Goal: Task Accomplishment & Management: Use online tool/utility

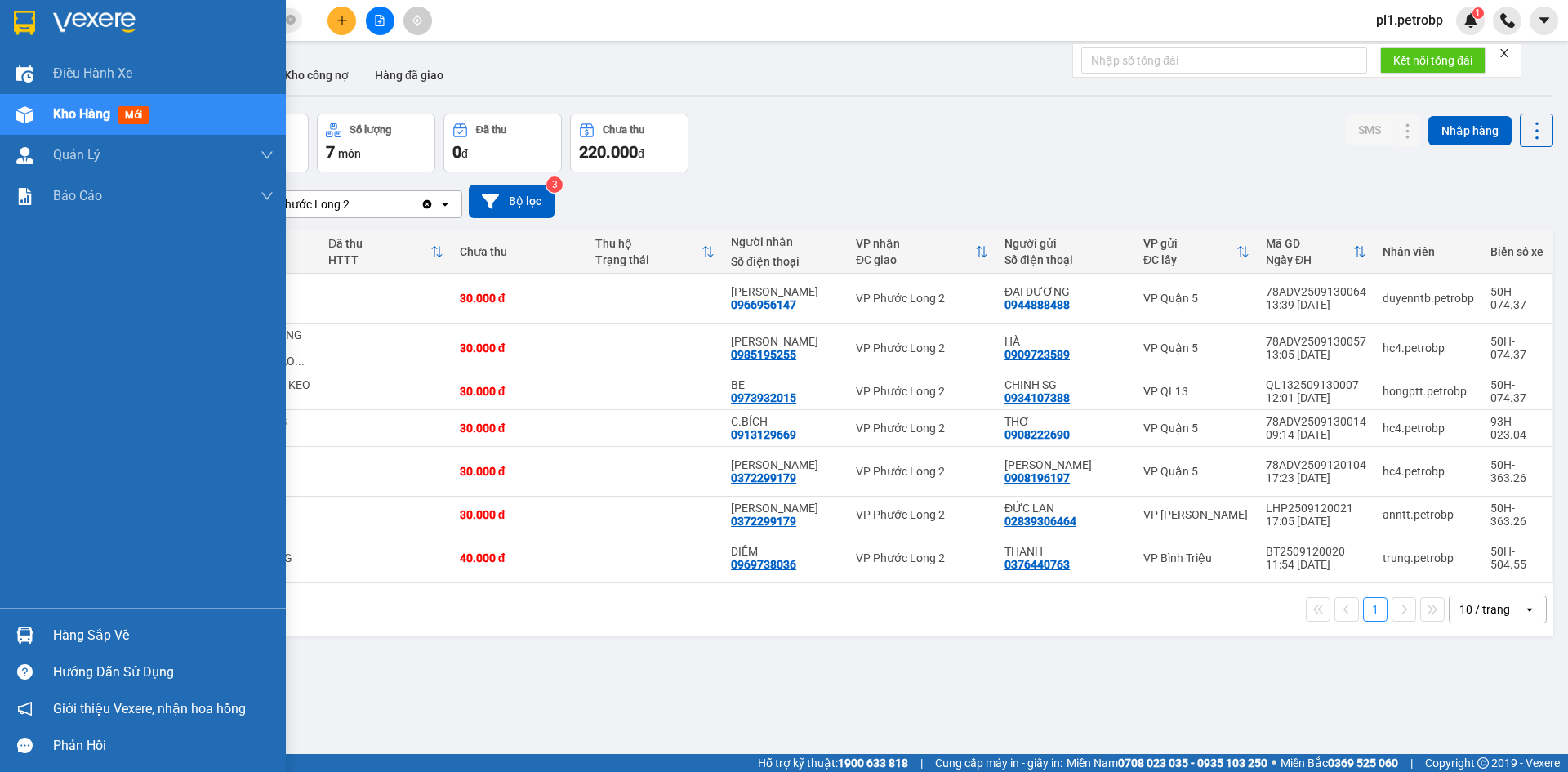
click at [64, 628] on div "Hàng sắp về" at bounding box center [163, 635] width 221 height 24
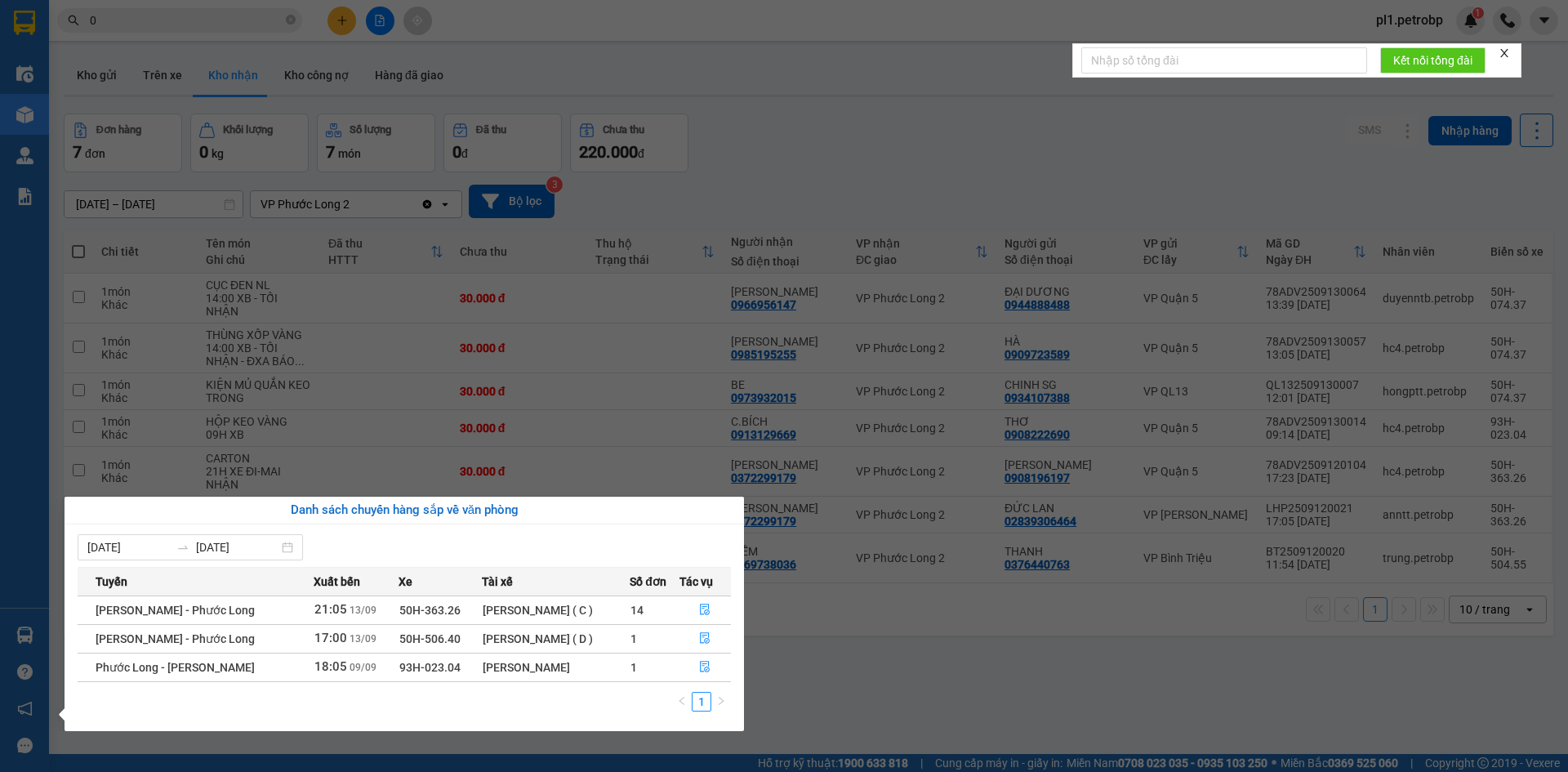
click at [786, 629] on section "Kết quả tìm kiếm ( 2 ) Bộ lọc Mã ĐH Trạng thái Món hàng Tổng cước Chưa cước Ngư…" at bounding box center [784, 386] width 1568 height 772
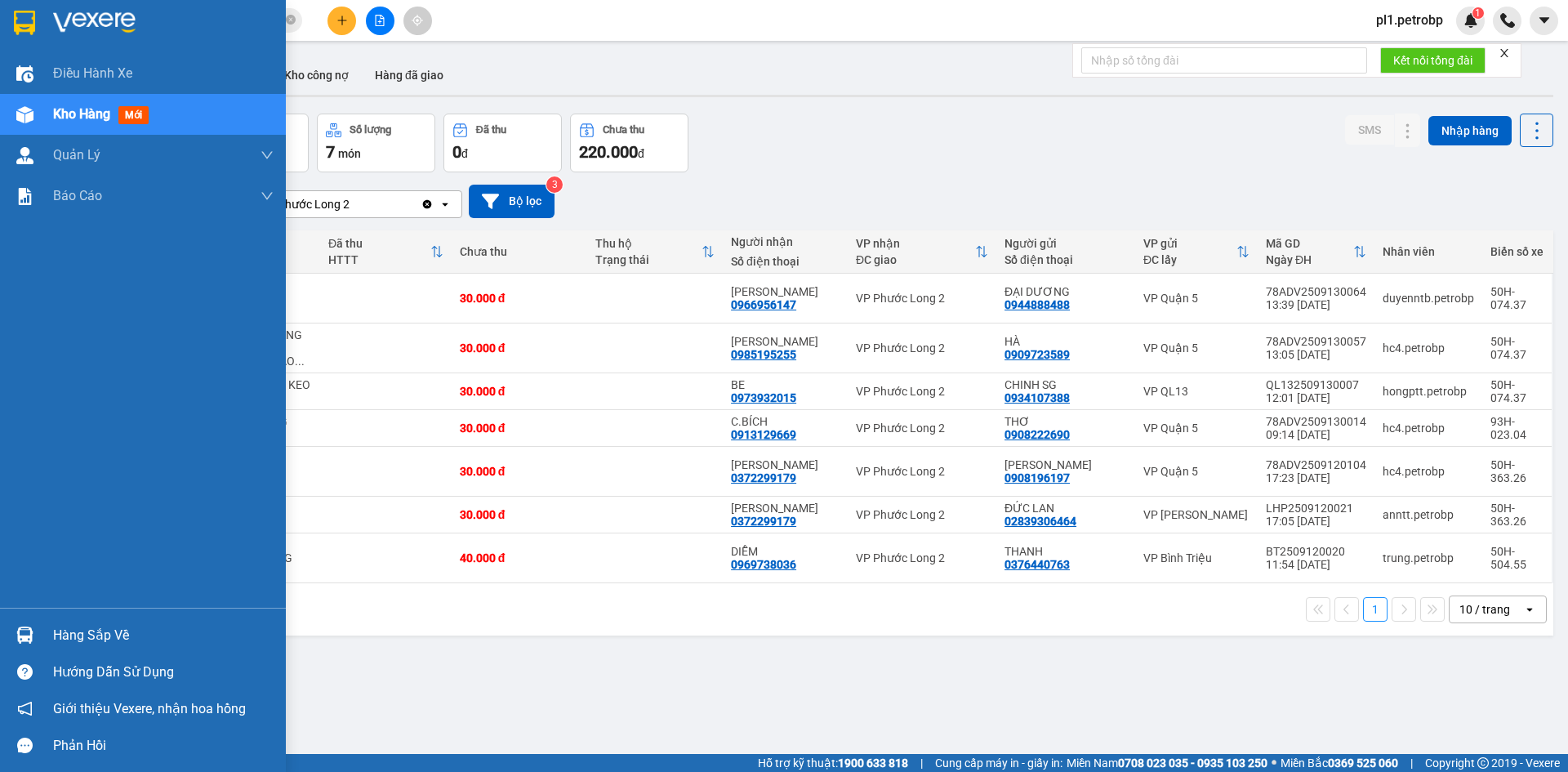
click at [23, 641] on img at bounding box center [24, 635] width 17 height 17
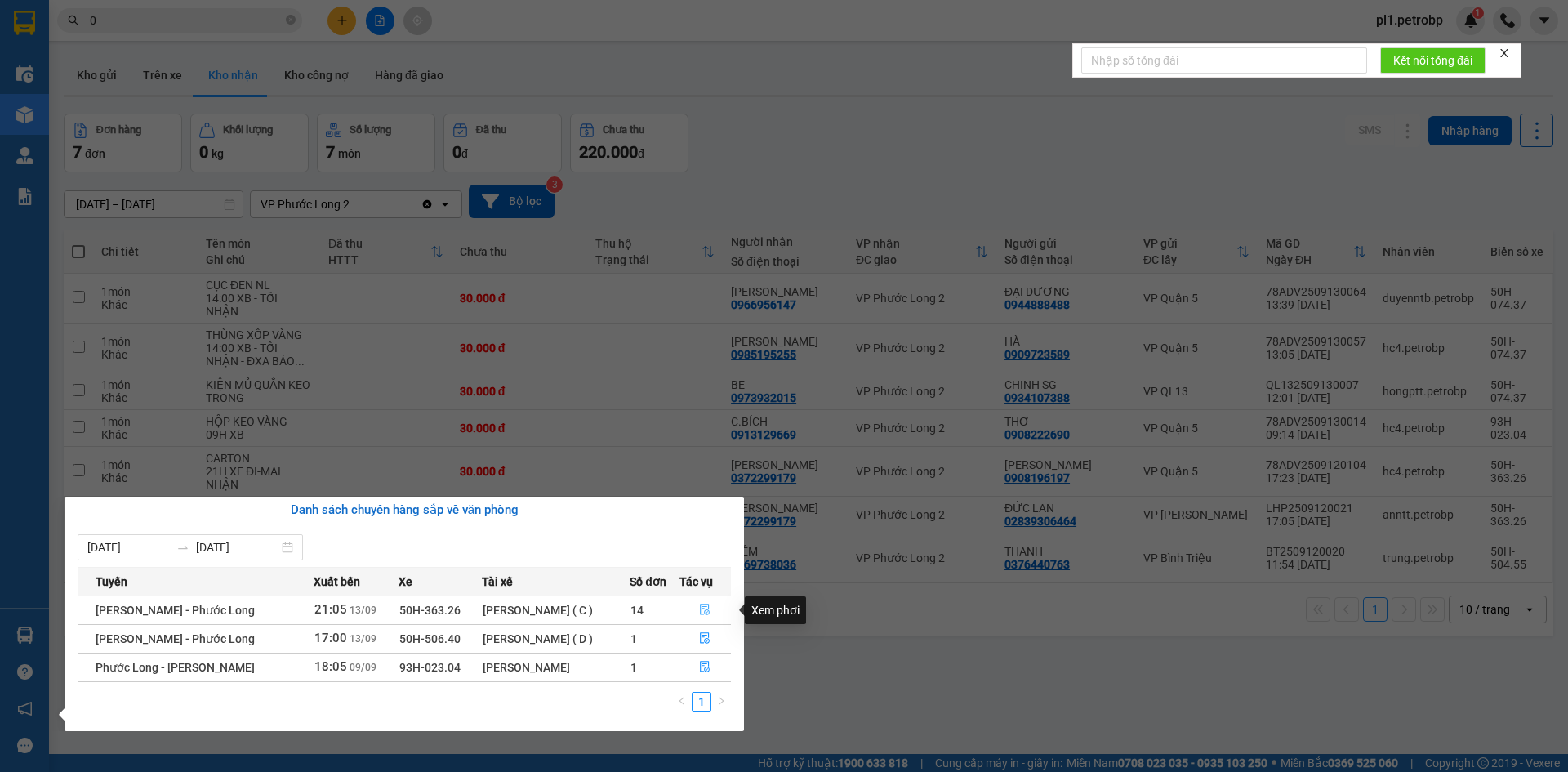
click at [712, 610] on button "button" at bounding box center [706, 610] width 50 height 26
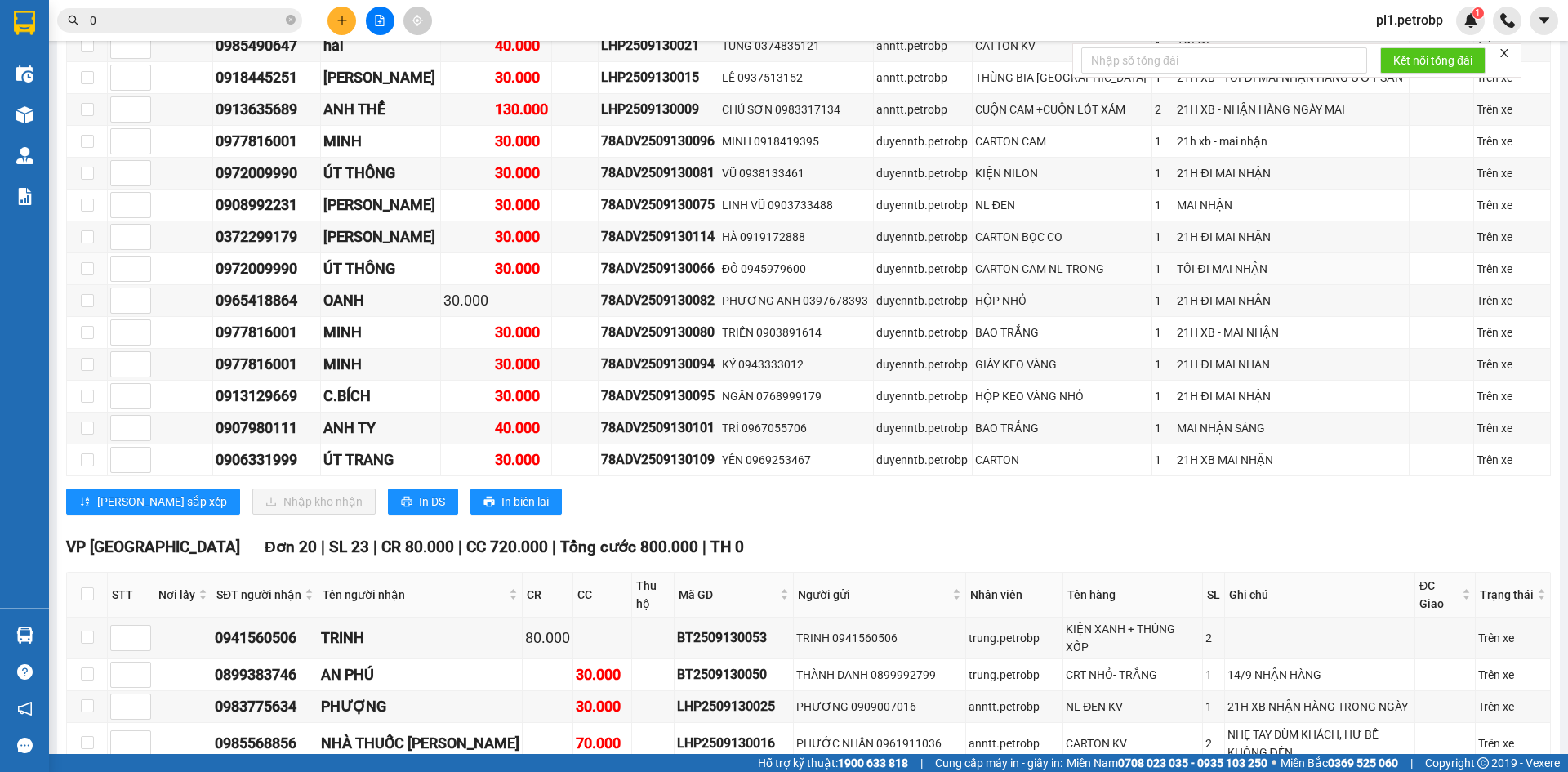
scroll to position [1878, 0]
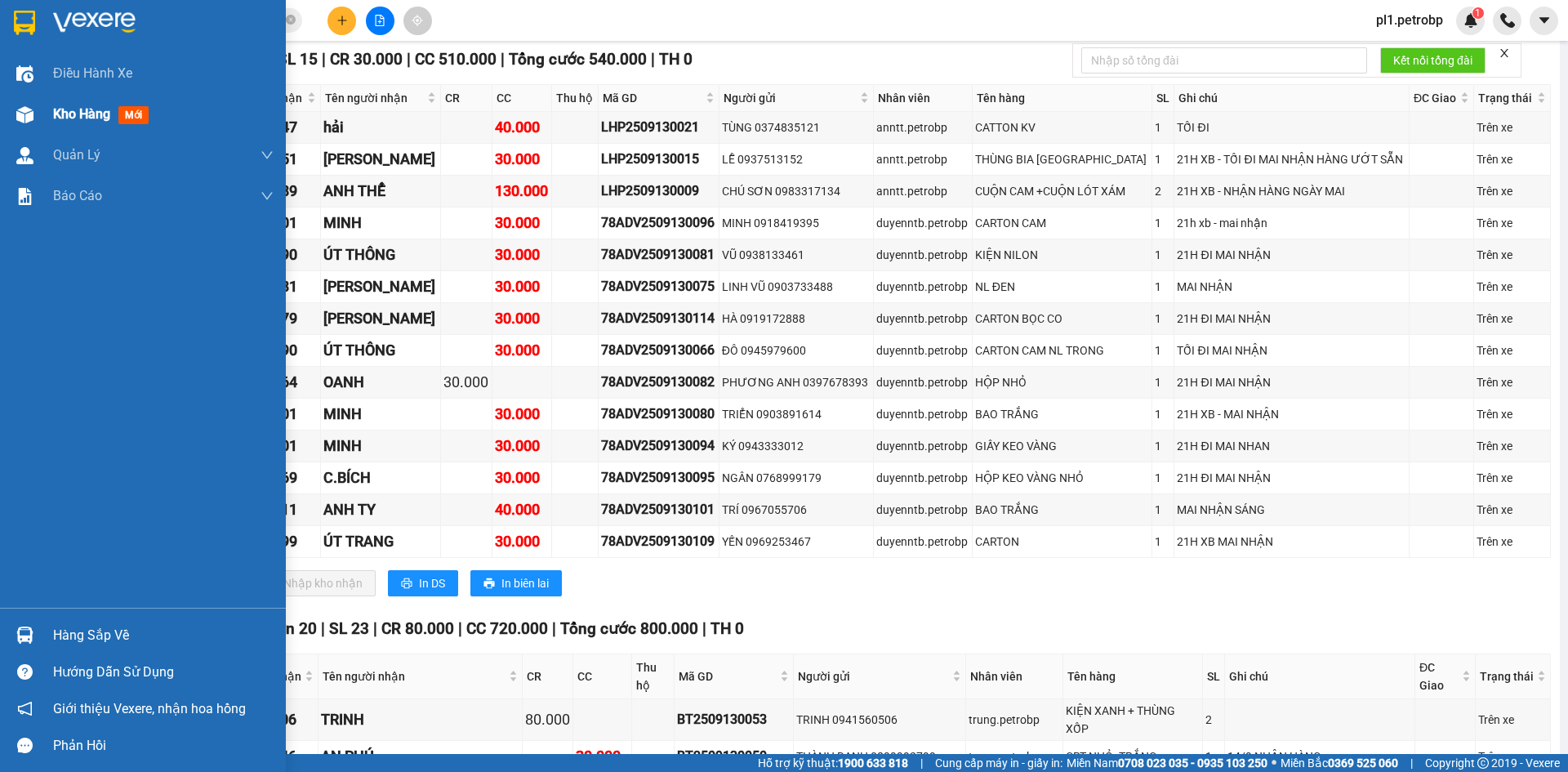
click at [58, 127] on div "Kho hàng mới" at bounding box center [163, 114] width 221 height 40
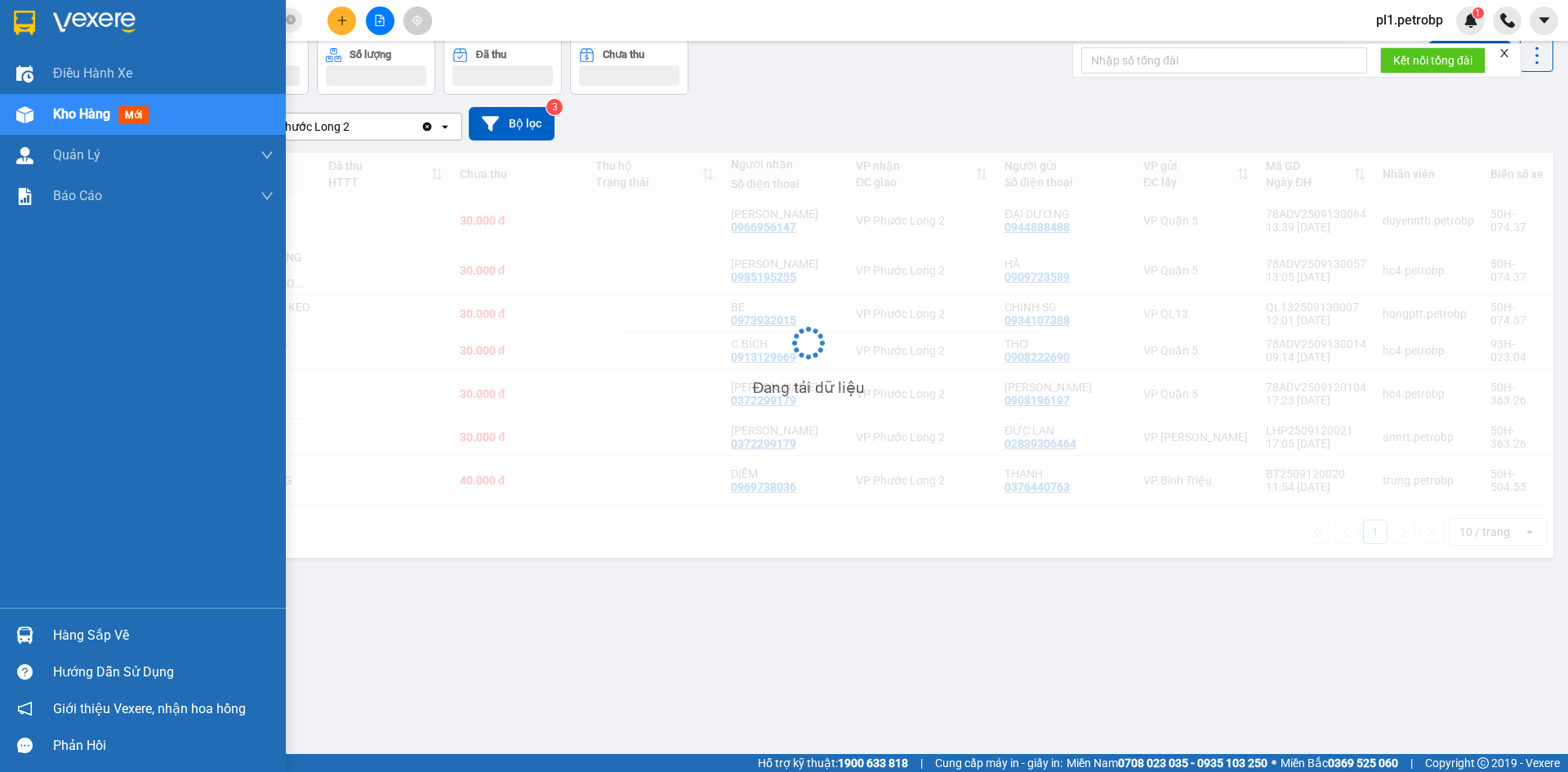
scroll to position [75, 0]
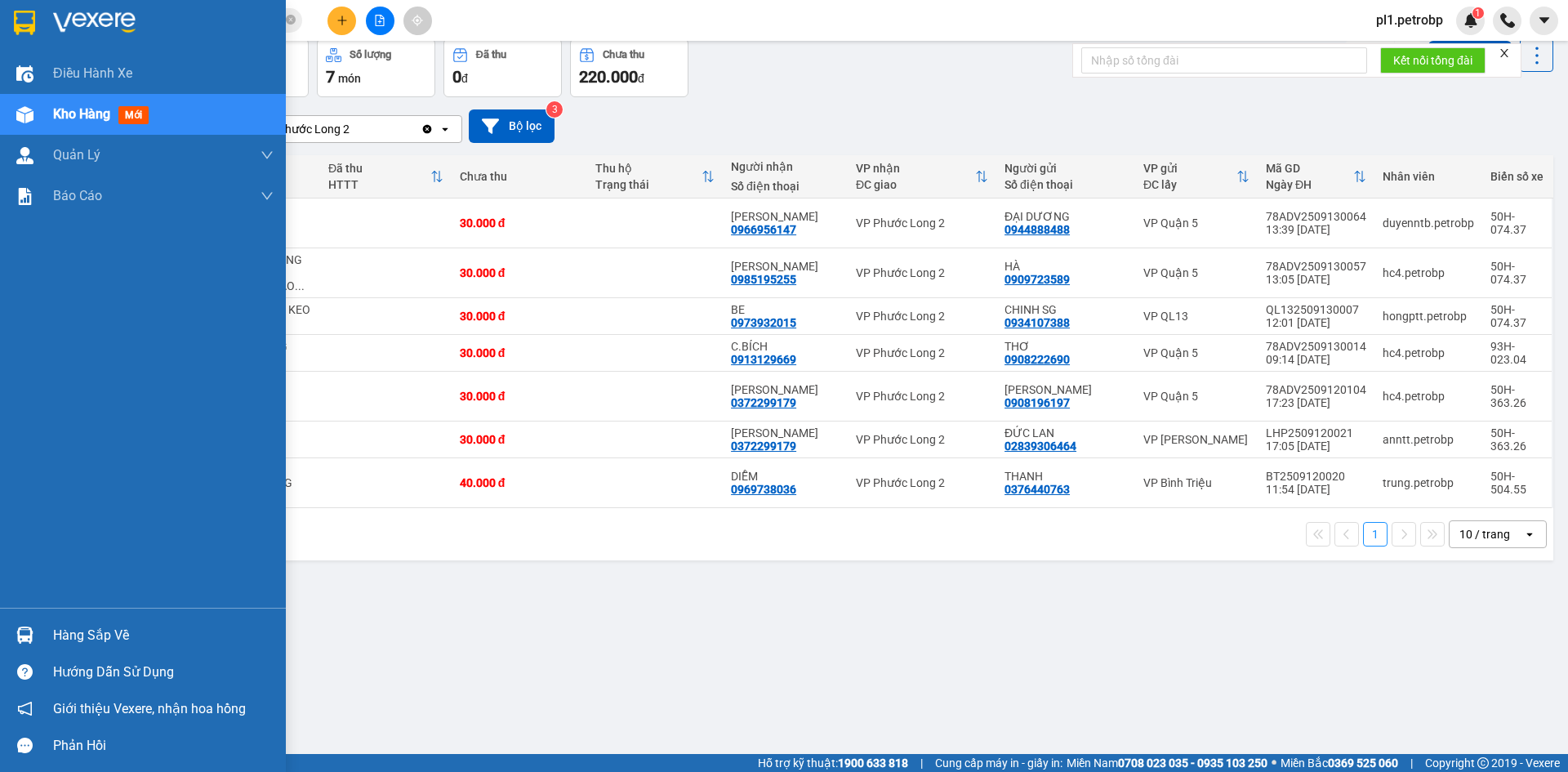
click at [54, 630] on div "Hàng sắp về" at bounding box center [163, 635] width 221 height 24
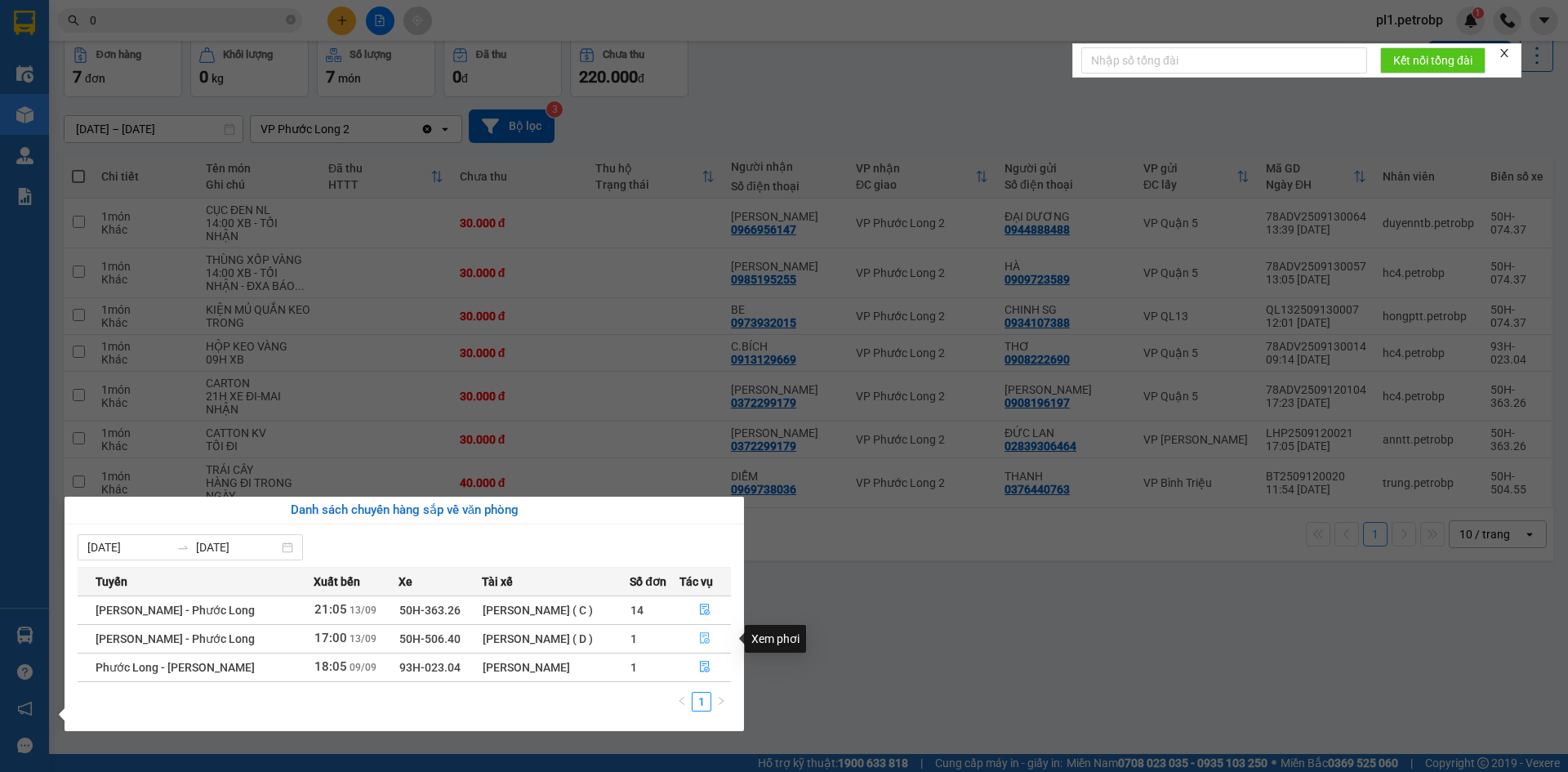
click at [697, 636] on button "button" at bounding box center [706, 638] width 50 height 26
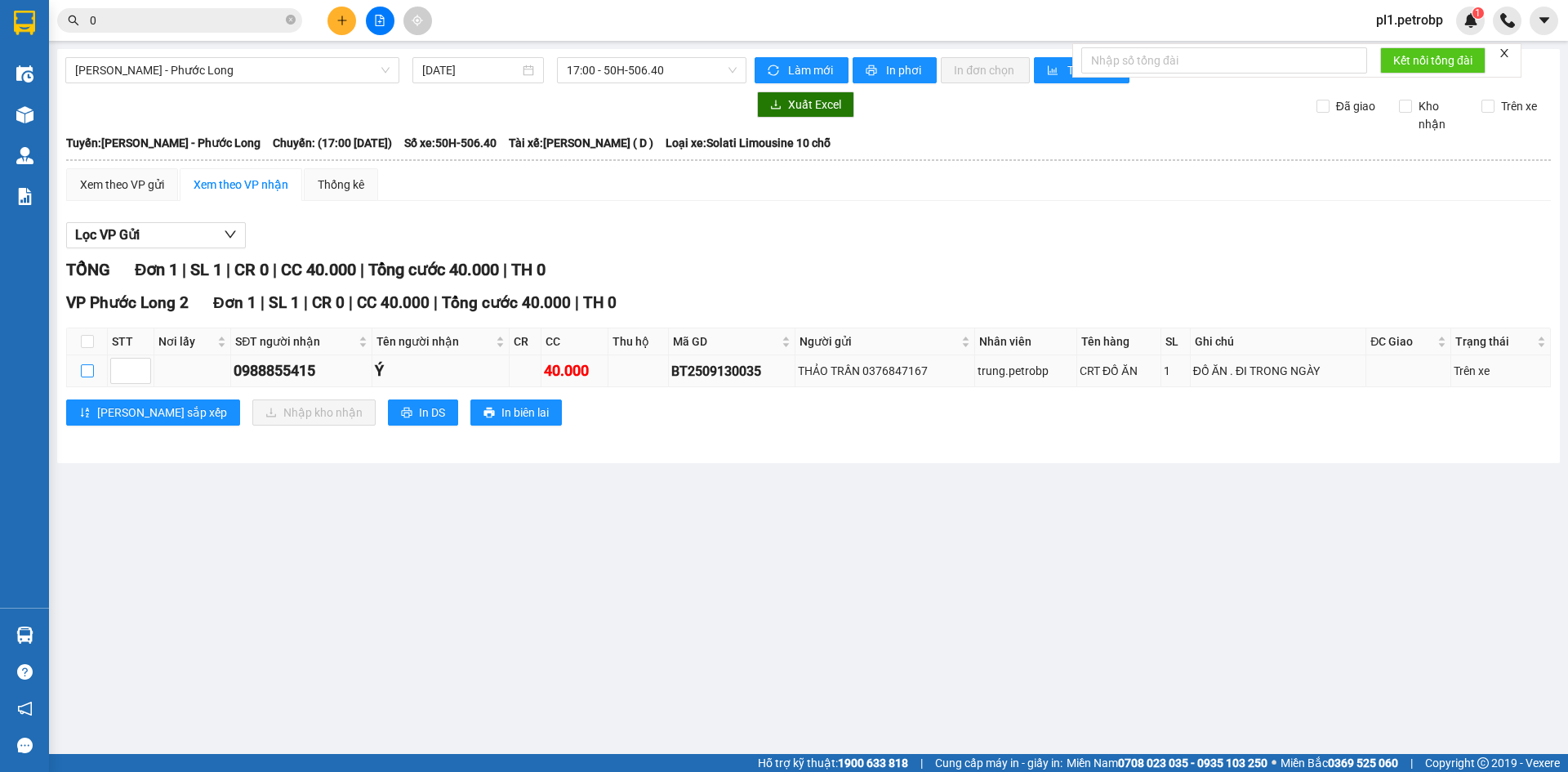
click at [90, 375] on input "checkbox" at bounding box center [87, 371] width 13 height 13
checkbox input "true"
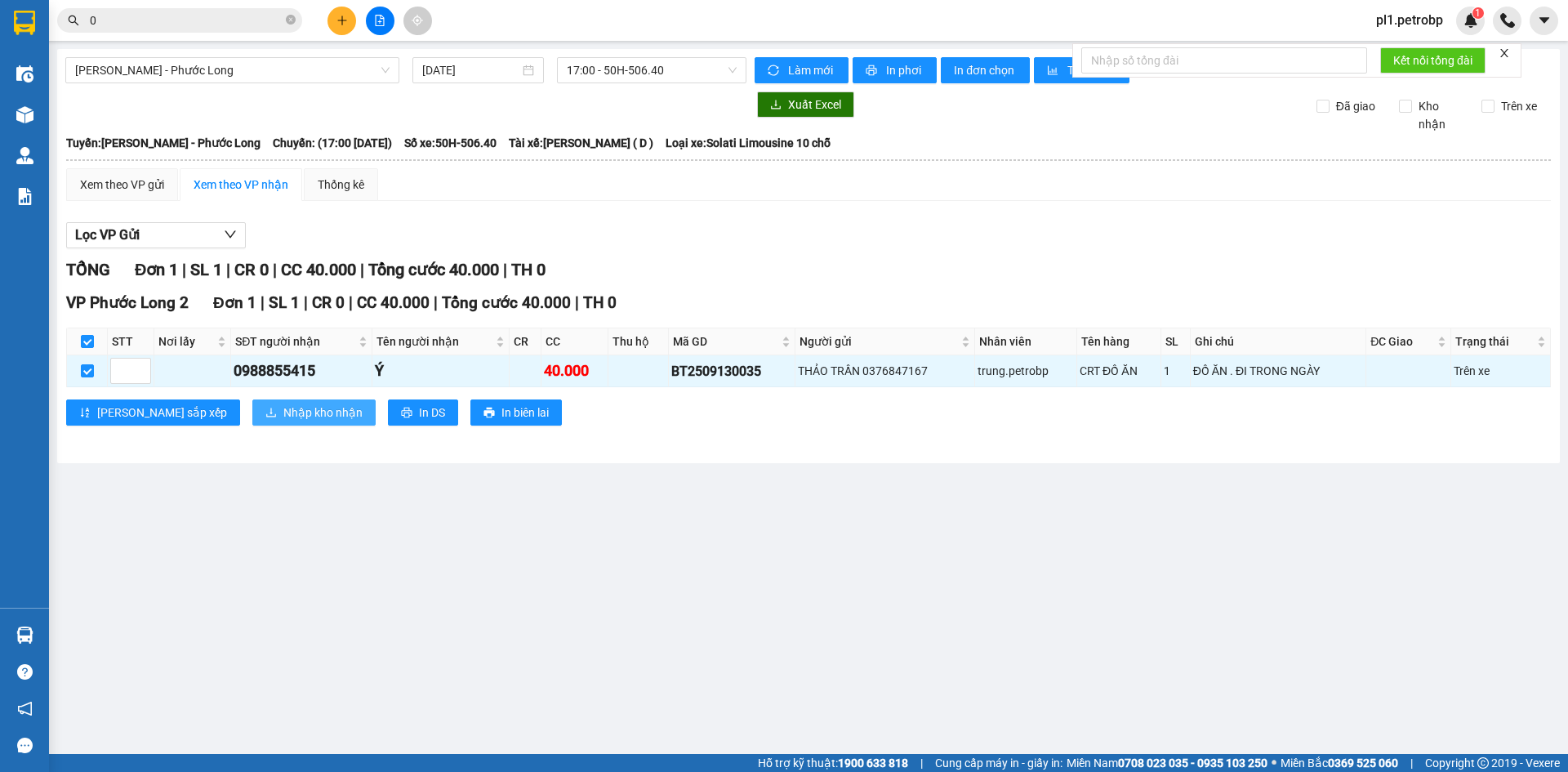
click at [284, 408] on span "Nhập kho nhận" at bounding box center [323, 412] width 79 height 18
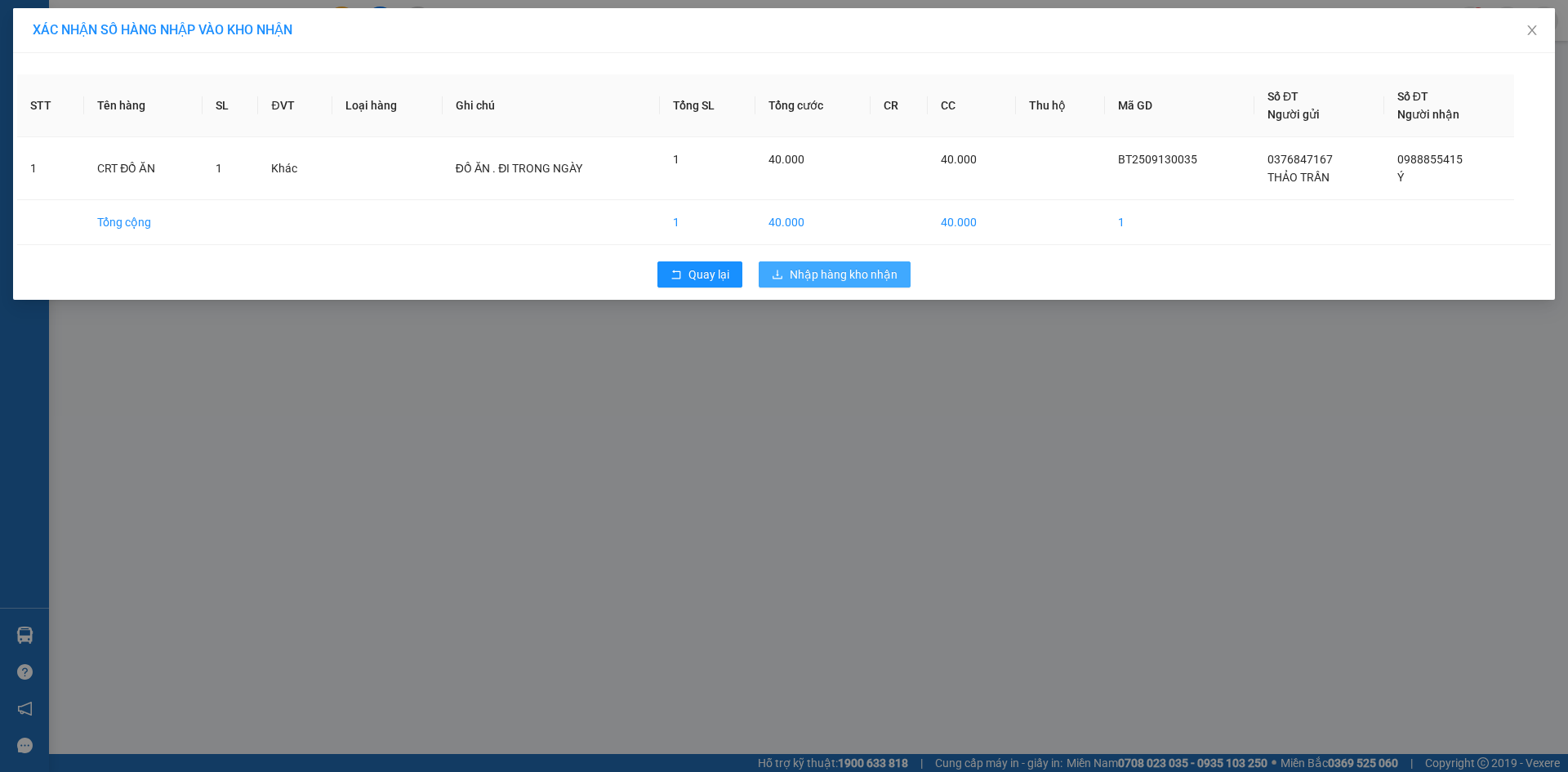
click at [876, 269] on span "Nhập hàng kho nhận" at bounding box center [844, 275] width 108 height 18
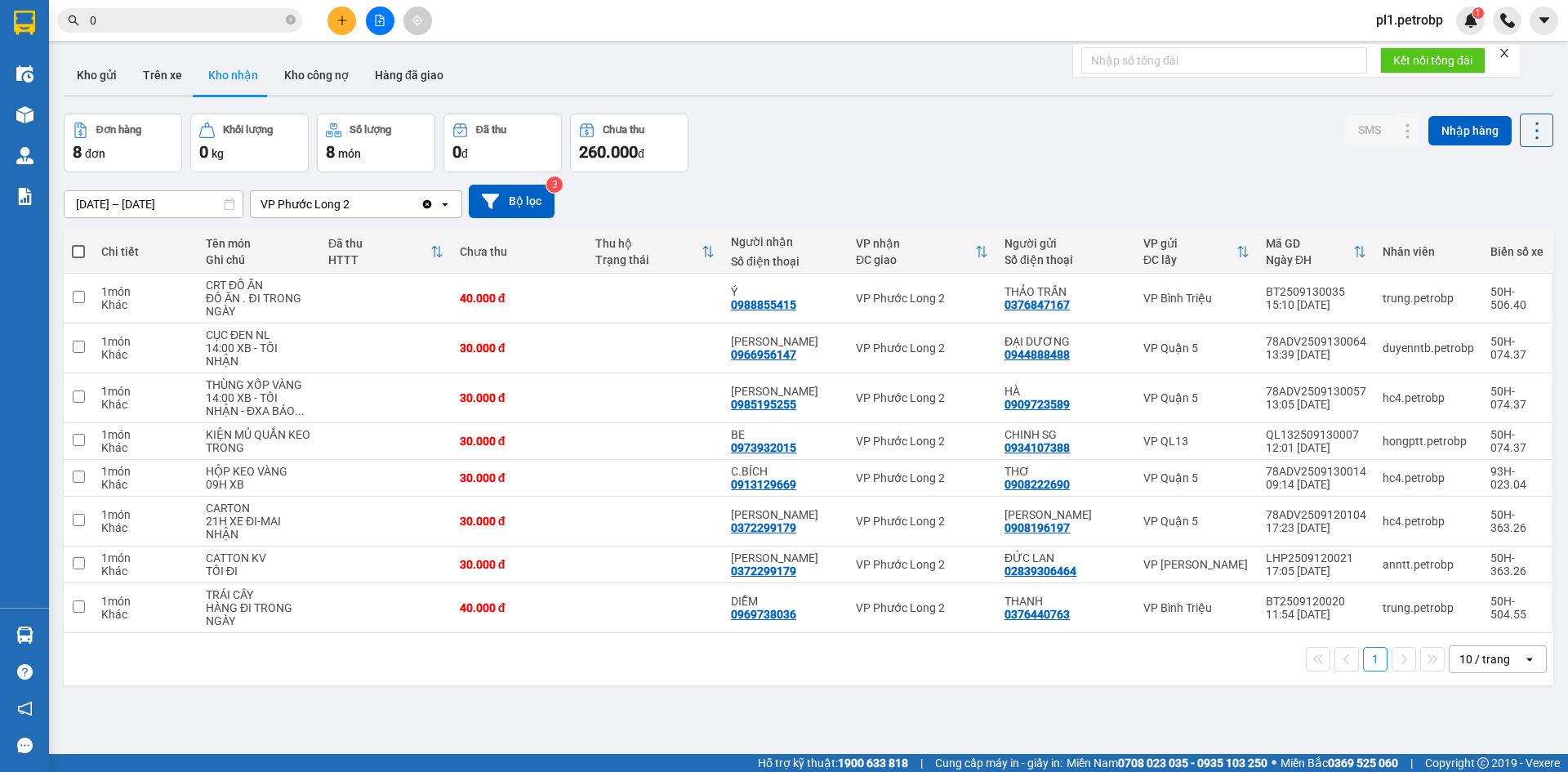
click at [1396, 10] on span "pl1.petrobp" at bounding box center [1410, 20] width 93 height 21
click at [1391, 58] on span "Đăng xuất" at bounding box center [1421, 50] width 68 height 18
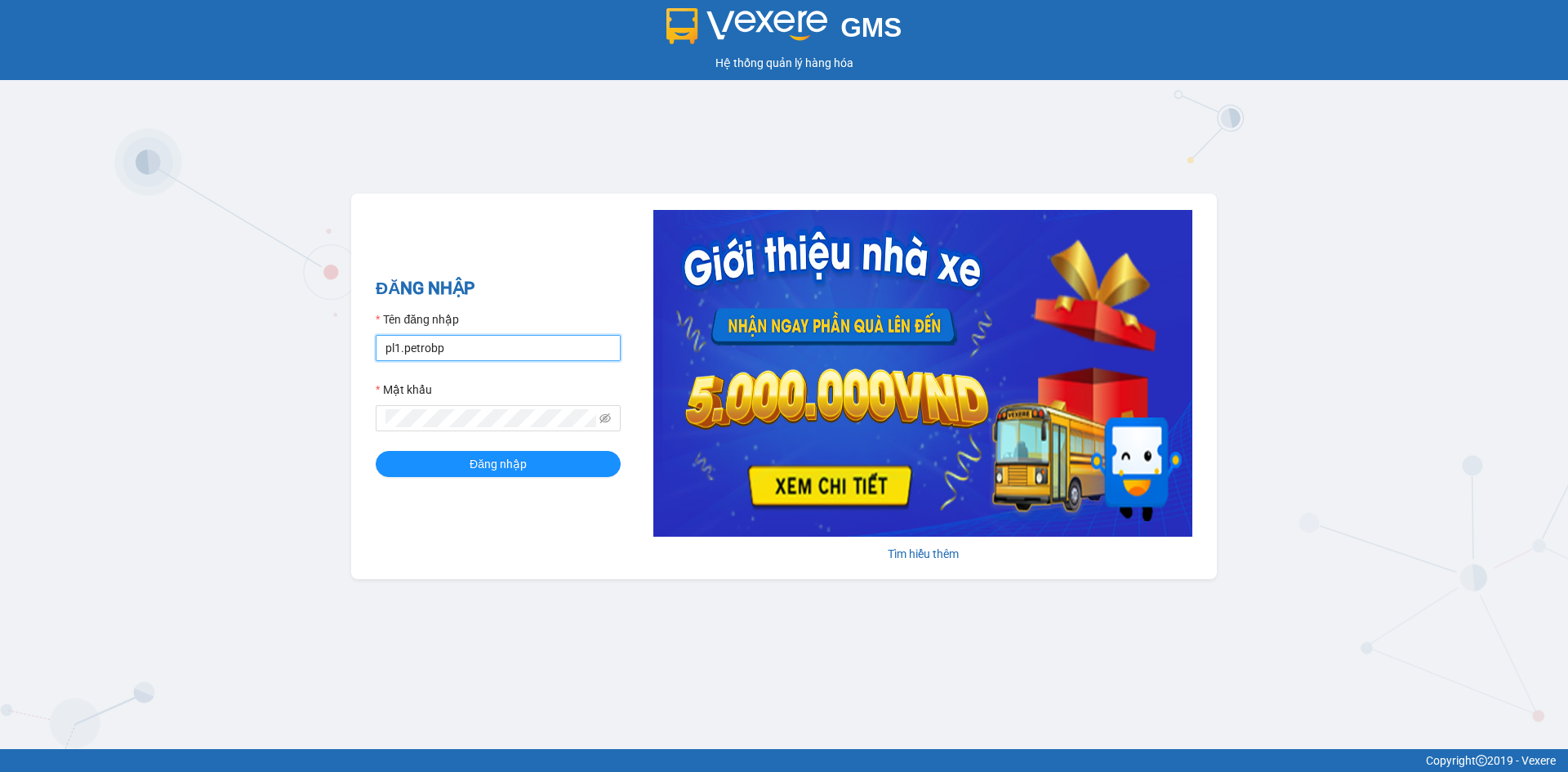
click at [513, 355] on input "pl1.petrobp" at bounding box center [498, 347] width 245 height 26
type input "loid.petrobp"
click at [503, 465] on span "Đăng nhập" at bounding box center [498, 464] width 57 height 18
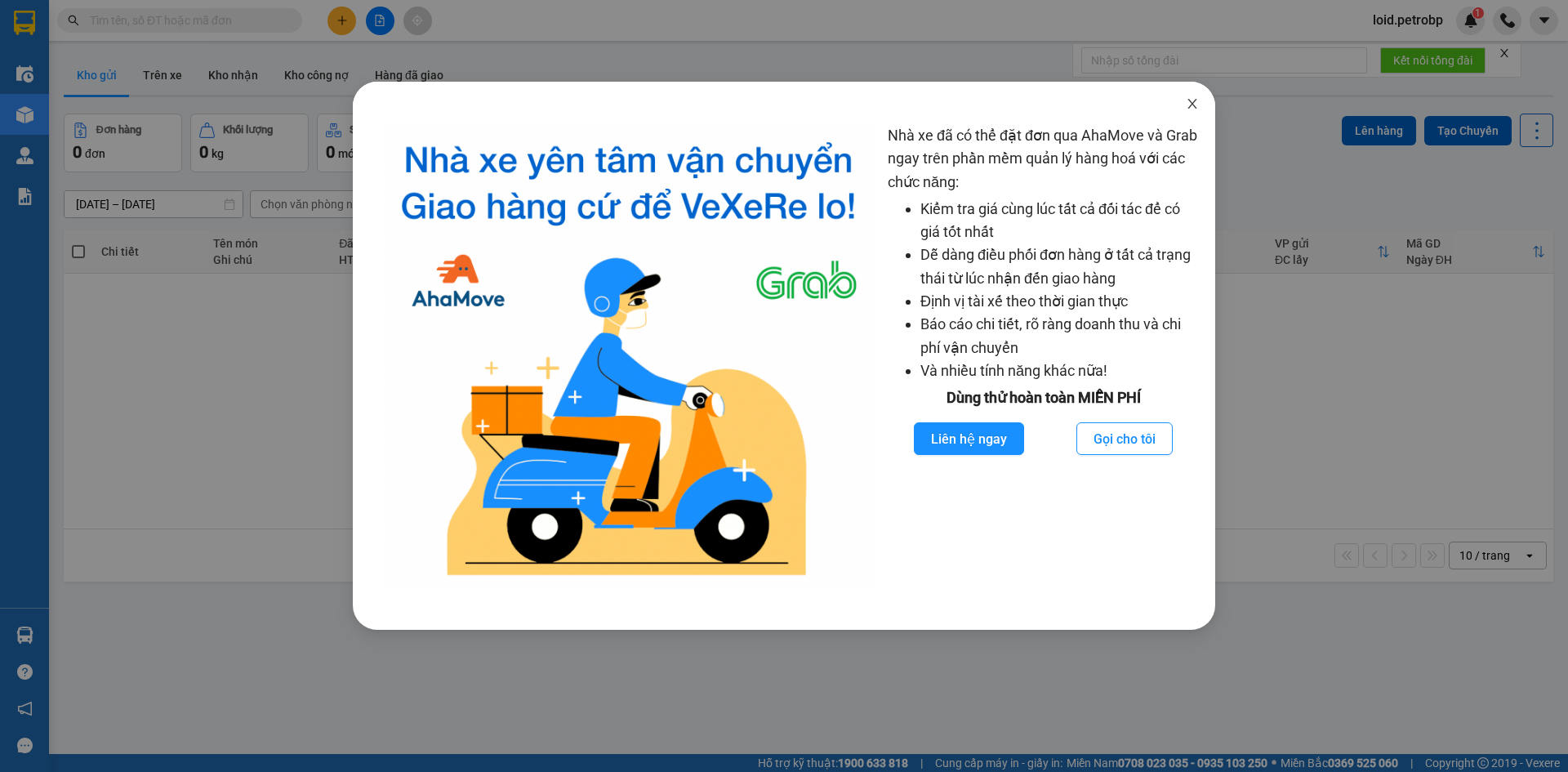
click at [1193, 105] on icon "close" at bounding box center [1193, 103] width 9 height 10
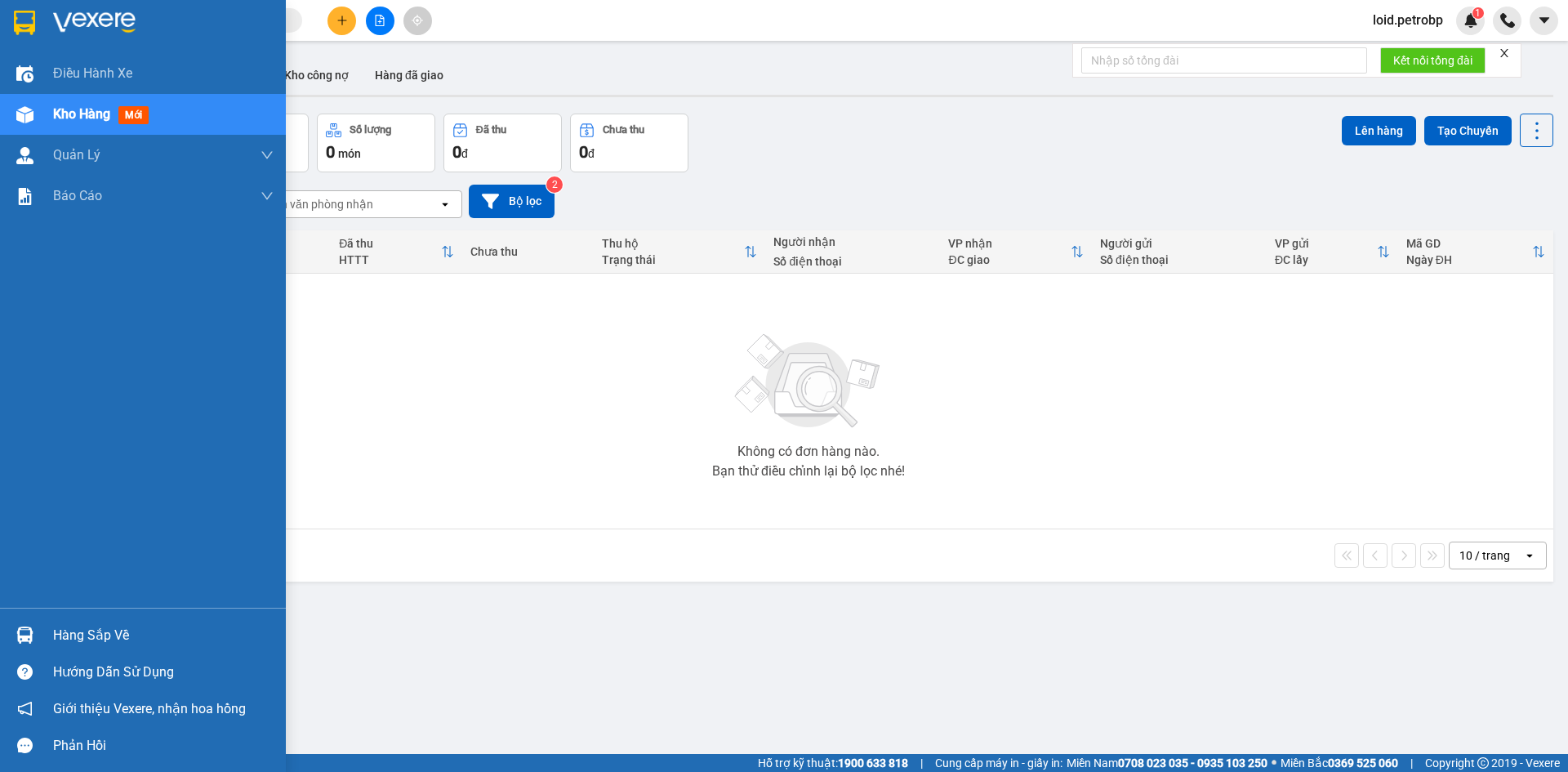
click at [63, 627] on div "Hàng sắp về" at bounding box center [163, 635] width 221 height 24
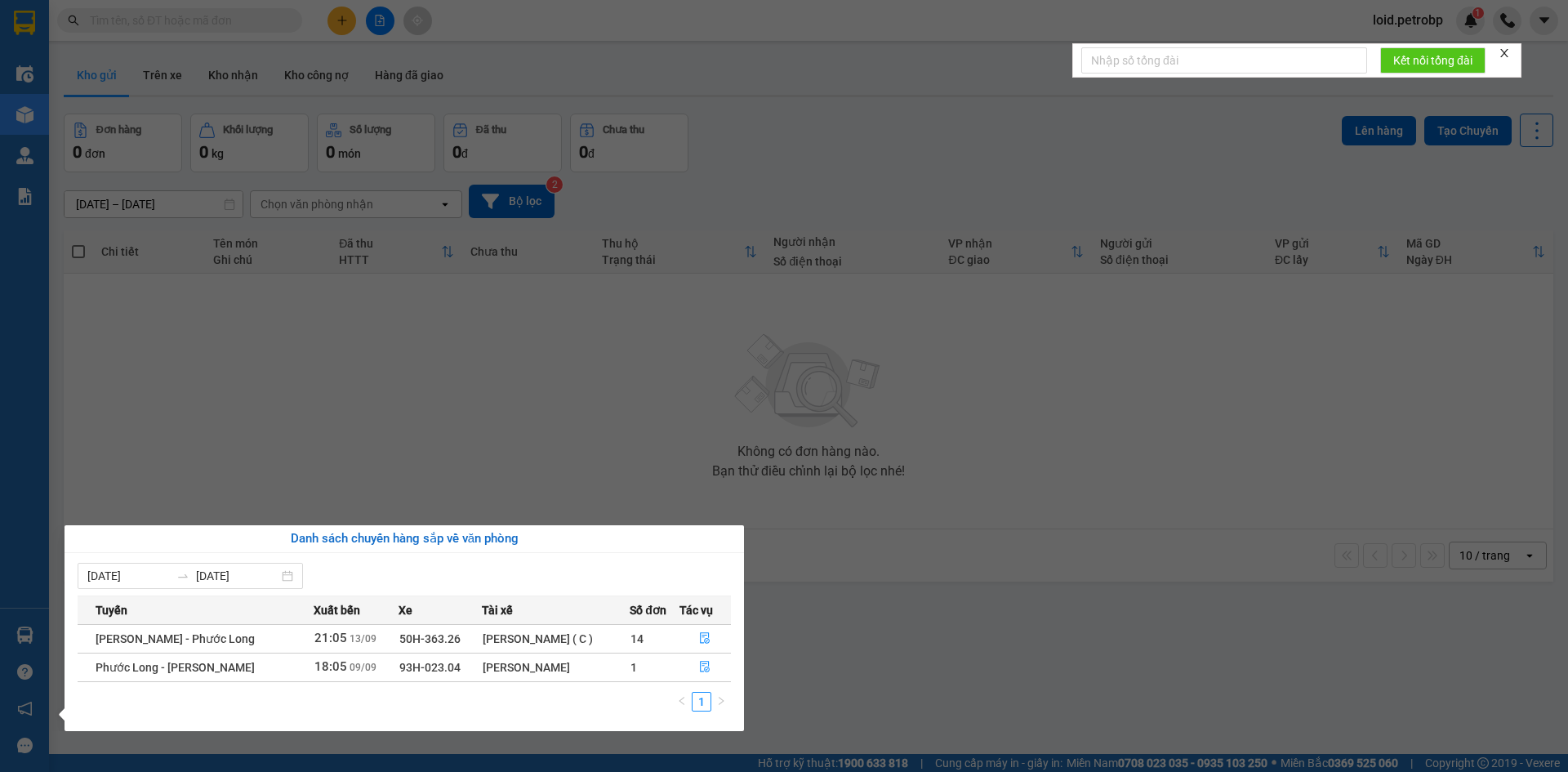
click at [634, 462] on section "Kết quả tìm kiếm ( 0 ) Bộ lọc No Data loid.petrobp 1 Điều hành xe Kho hàng mới …" at bounding box center [784, 386] width 1568 height 772
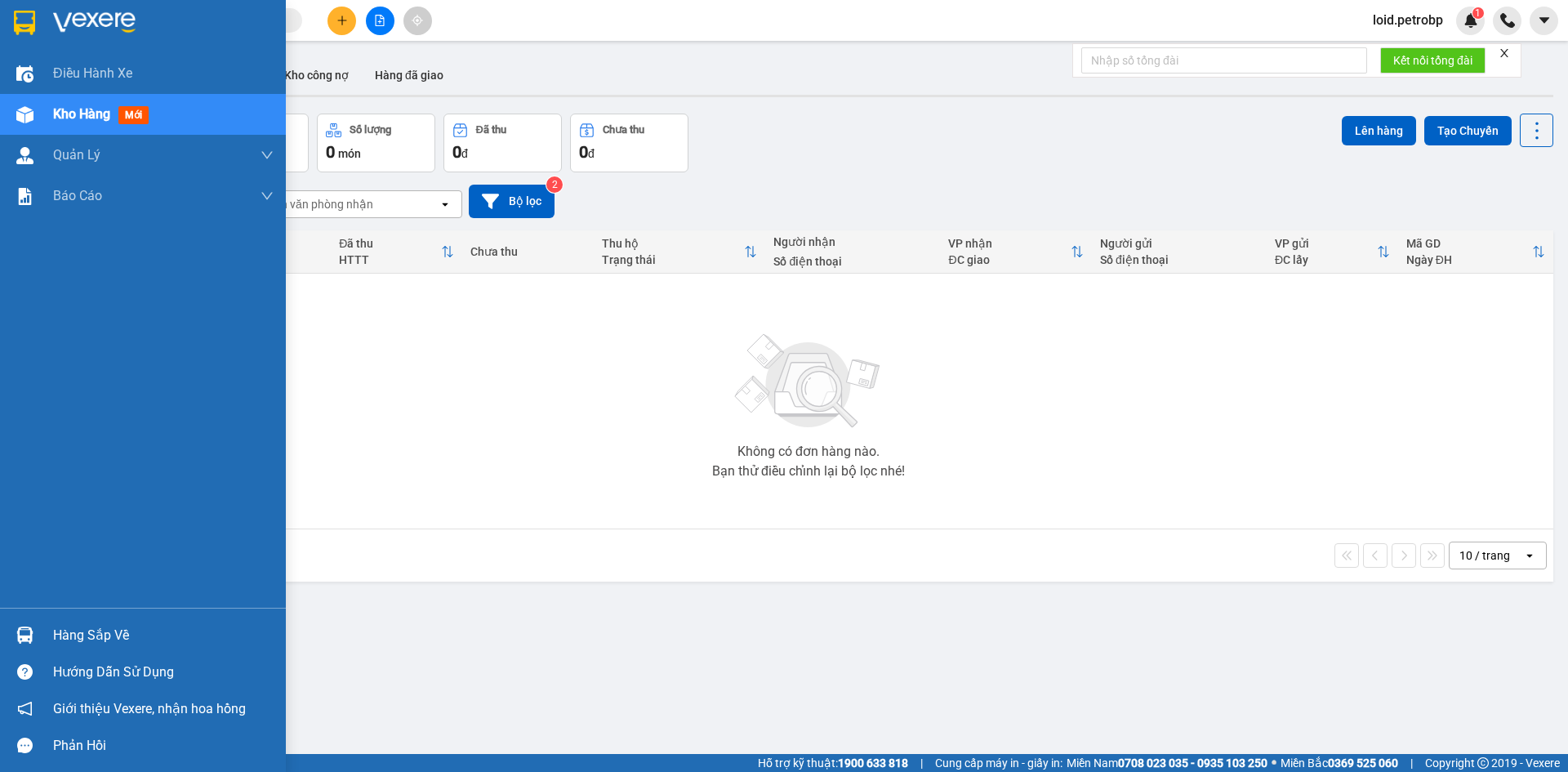
click at [87, 639] on div "Hàng sắp về" at bounding box center [163, 635] width 221 height 24
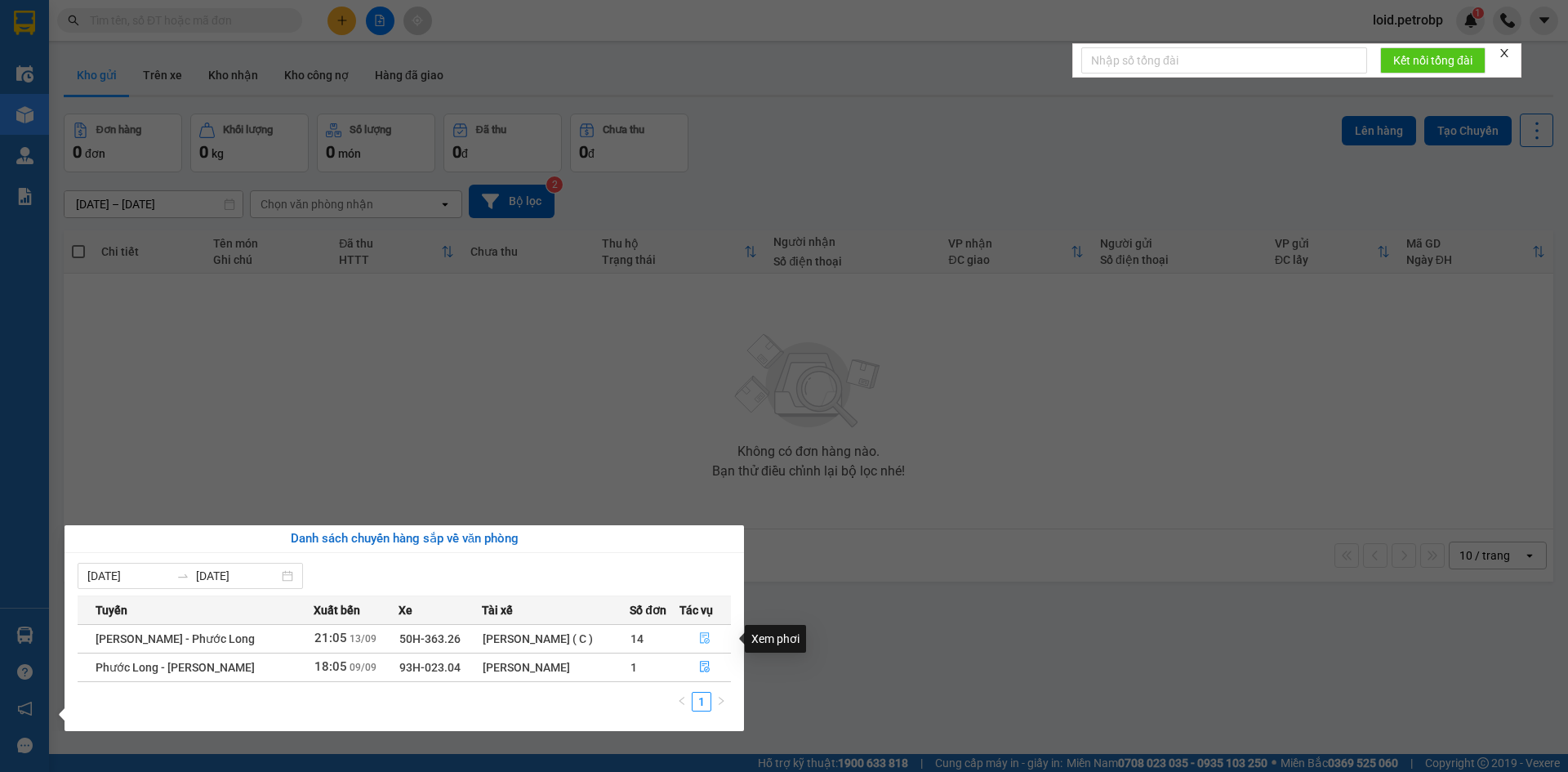
click at [700, 633] on icon "file-done" at bounding box center [705, 638] width 10 height 12
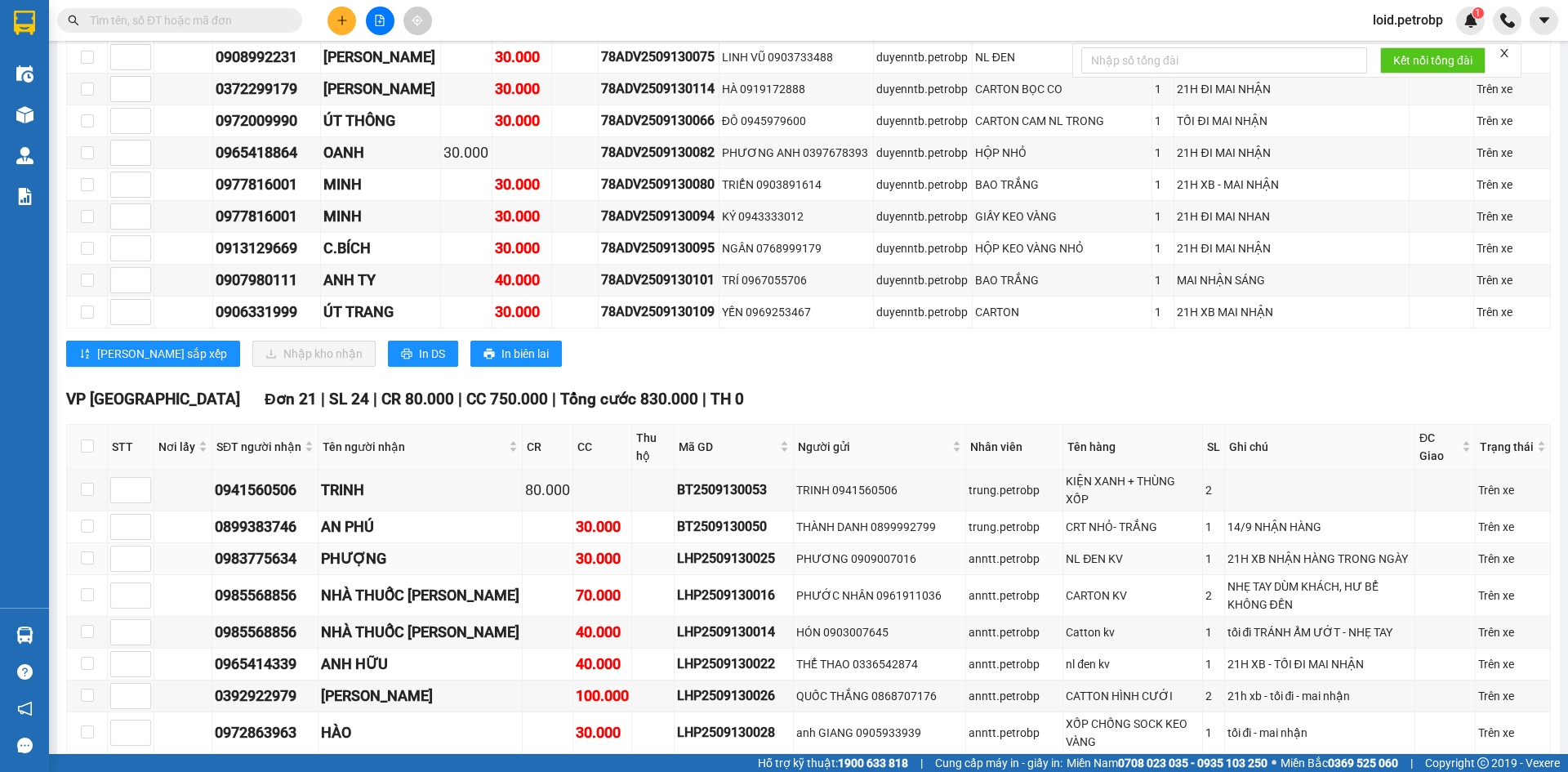
scroll to position [2368, 0]
